Goal: Find specific page/section: Find specific page/section

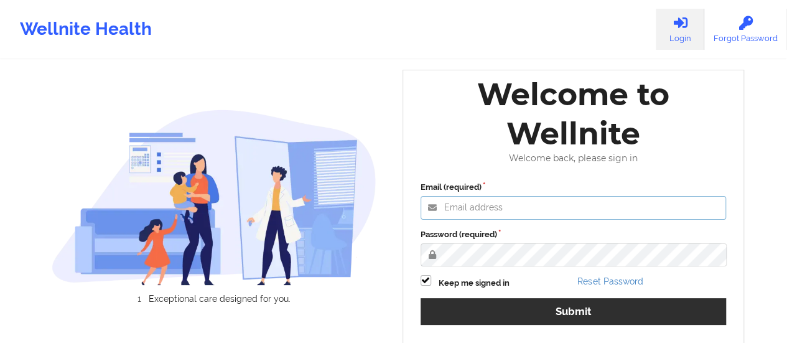
type input "[EMAIL_ADDRESS][DOMAIN_NAME]"
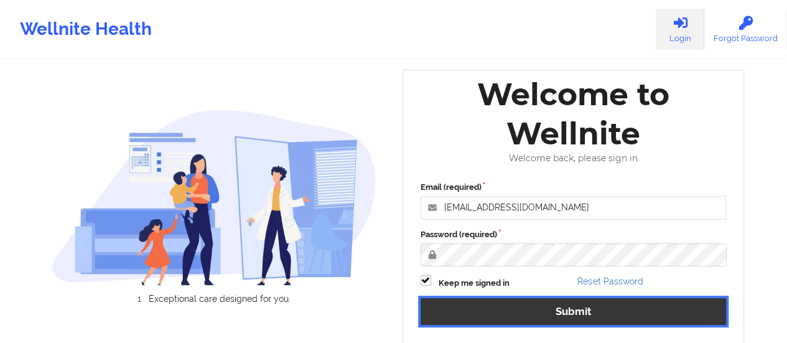
drag, startPoint x: 582, startPoint y: 320, endPoint x: 484, endPoint y: 24, distance: 312.7
click at [582, 320] on button "Submit" at bounding box center [574, 311] width 306 height 27
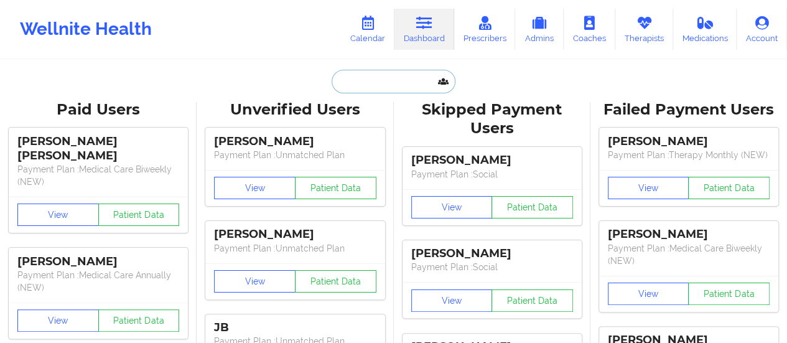
click at [383, 85] on input "text" at bounding box center [393, 82] width 123 height 24
paste input "[EMAIL_ADDRESS][PERSON_NAME][DOMAIN_NAME]"
type input "[EMAIL_ADDRESS][PERSON_NAME][DOMAIN_NAME]"
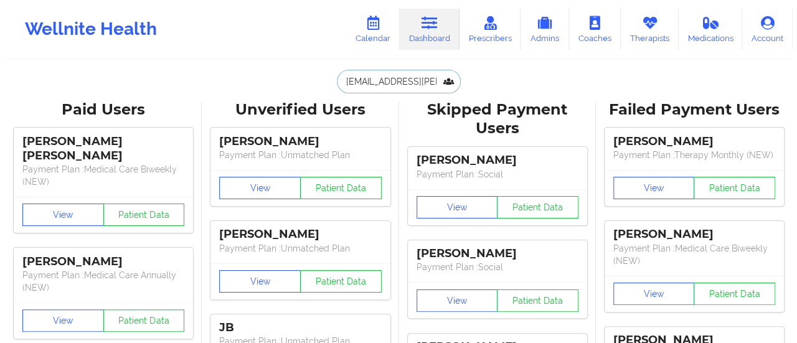
scroll to position [0, 7]
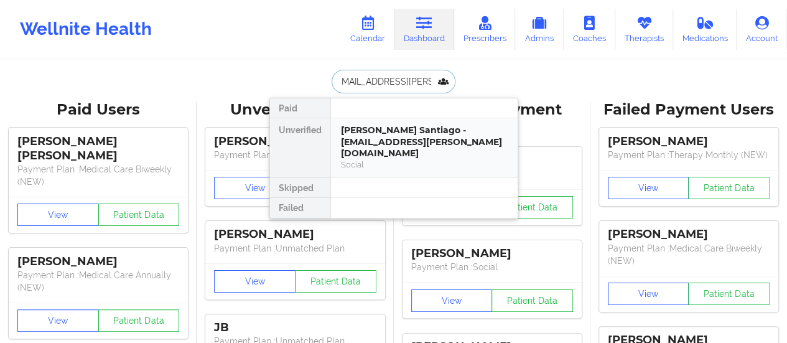
click at [363, 128] on div "[PERSON_NAME] Santiago - [EMAIL_ADDRESS][PERSON_NAME][DOMAIN_NAME]" at bounding box center [424, 141] width 167 height 35
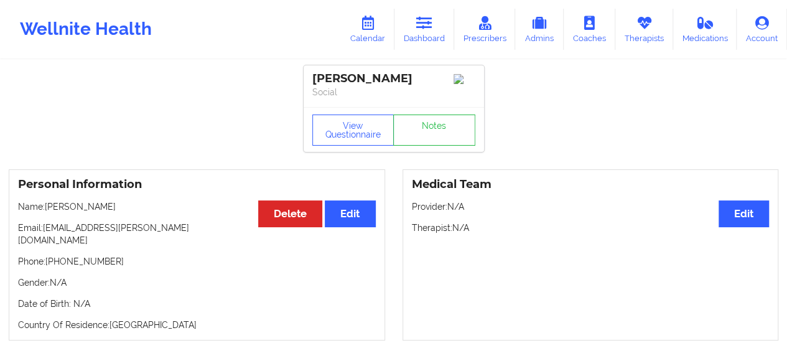
drag, startPoint x: 158, startPoint y: 223, endPoint x: 48, endPoint y: 218, distance: 110.3
click at [48, 213] on p "Name: [PERSON_NAME]" at bounding box center [197, 206] width 358 height 12
copy p "[PERSON_NAME]"
